Goal: Check status: Check status

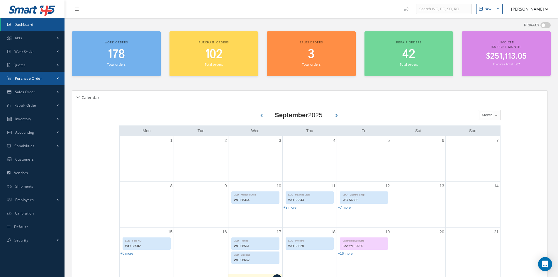
click at [20, 78] on span "Purchase Order" at bounding box center [28, 78] width 27 height 5
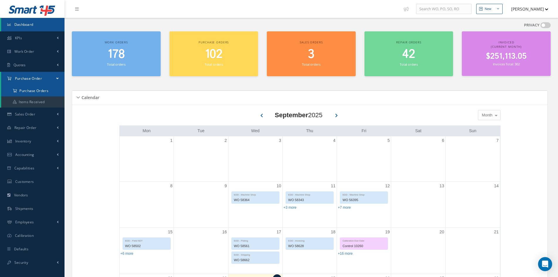
click at [46, 94] on a=1&status_id=2&status_id=3&status_id=5&collapsedFilters"] "Purchase Orders" at bounding box center [32, 90] width 63 height 11
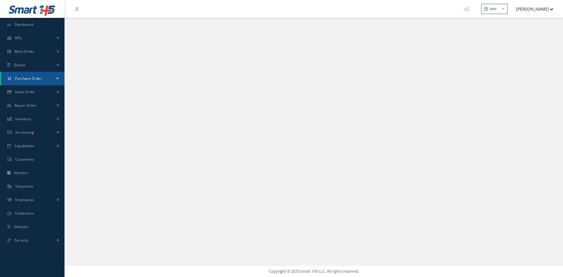
select select "25"
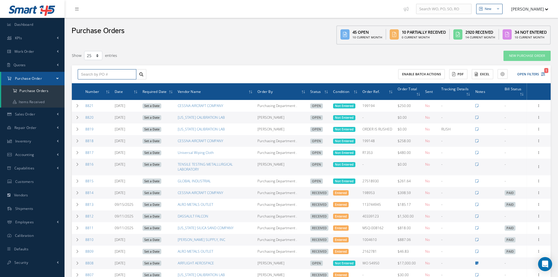
click at [98, 75] on input "text" at bounding box center [107, 74] width 59 height 11
type input "8750"
